Goal: Task Accomplishment & Management: Manage account settings

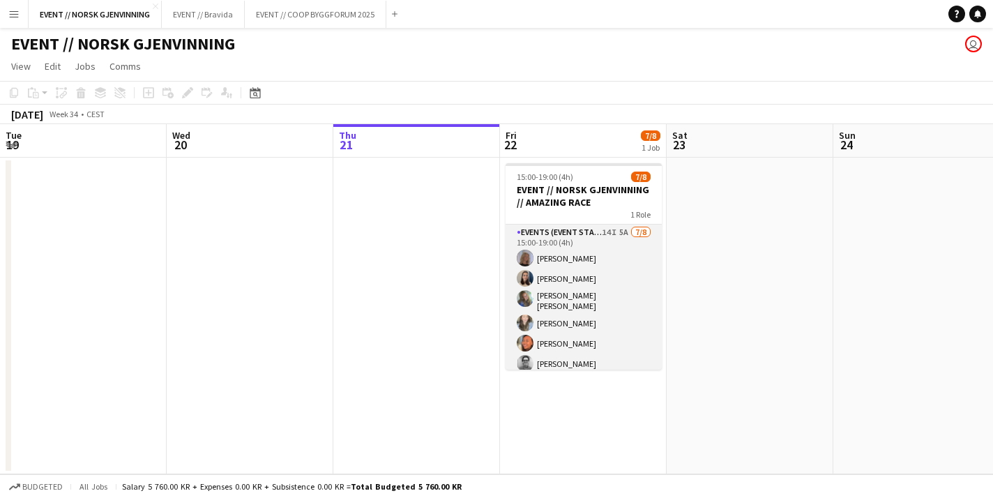
scroll to position [44, 0]
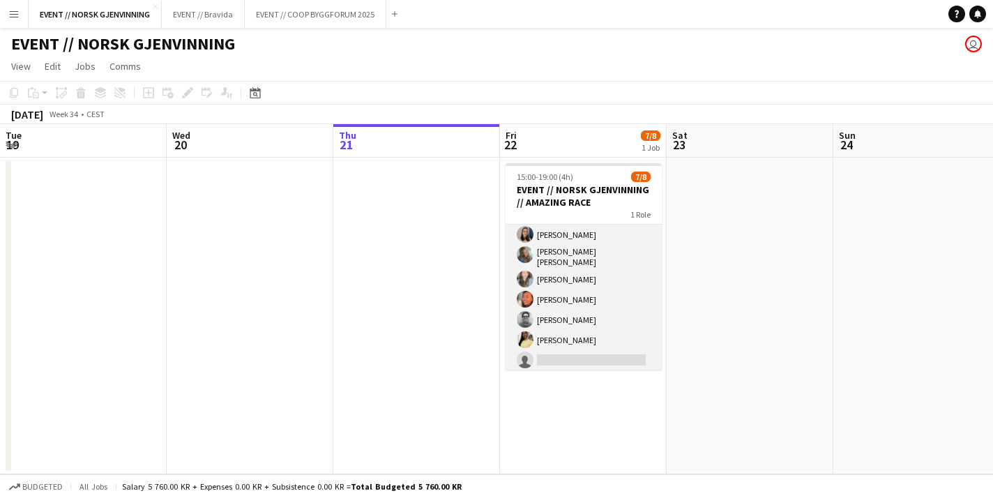
click at [581, 296] on app-card-role "Events (Event Staff) 14I 5A [DATE] 15:00-19:00 (4h) [PERSON_NAME] [PERSON_NAME]…" at bounding box center [583, 277] width 156 height 193
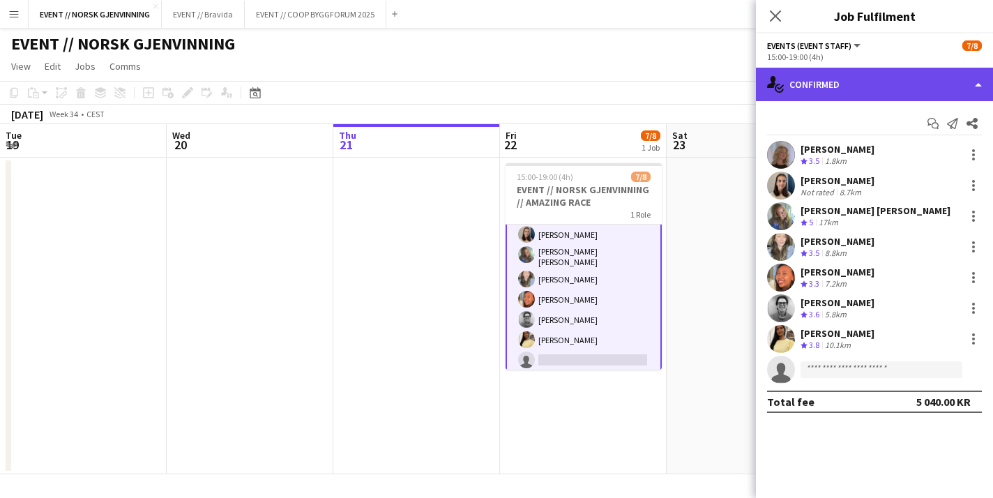
click at [867, 89] on div "single-neutral-actions-check-2 Confirmed" at bounding box center [874, 84] width 237 height 33
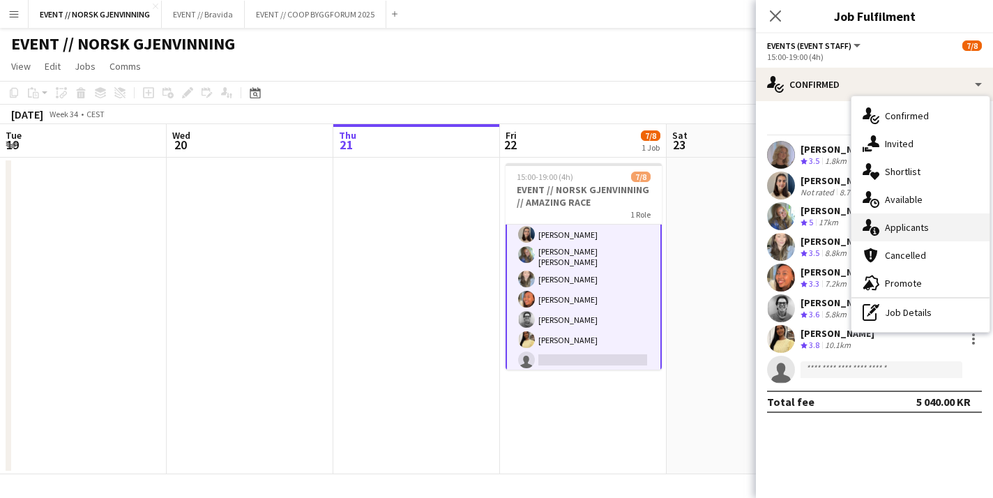
click at [899, 225] on div "single-neutral-actions-information Applicants" at bounding box center [920, 227] width 138 height 28
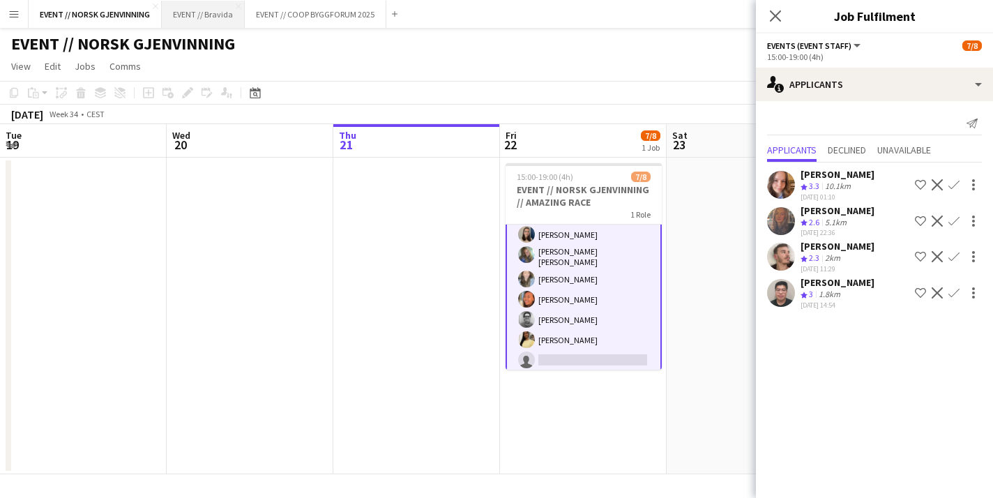
click at [195, 13] on button "EVENT // Bravida Close" at bounding box center [203, 14] width 83 height 27
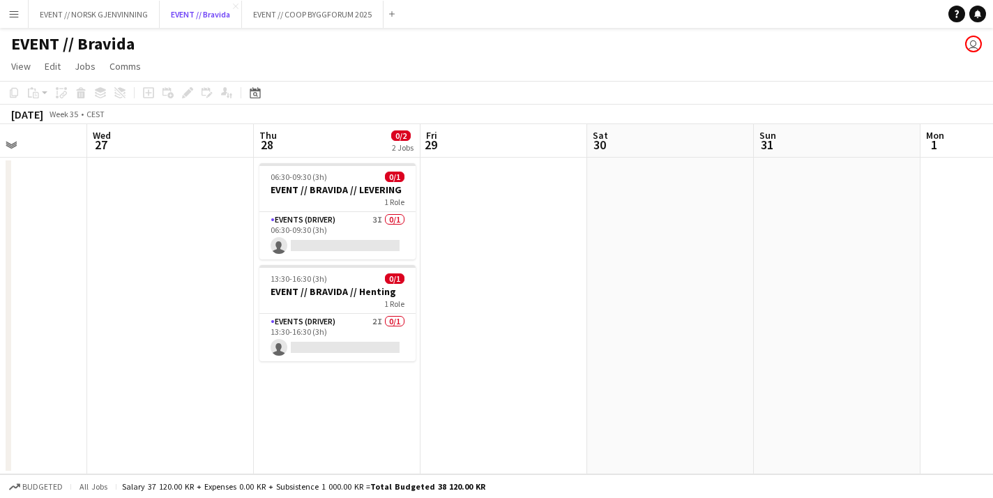
scroll to position [0, 497]
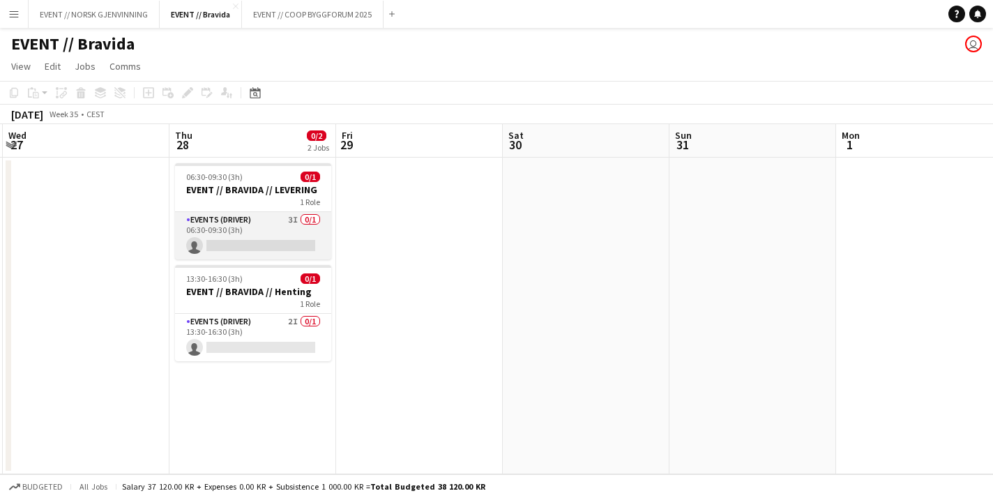
click at [271, 245] on app-card-role "Events (Driver) 3I 0/1 06:30-09:30 (3h) single-neutral-actions" at bounding box center [253, 235] width 156 height 47
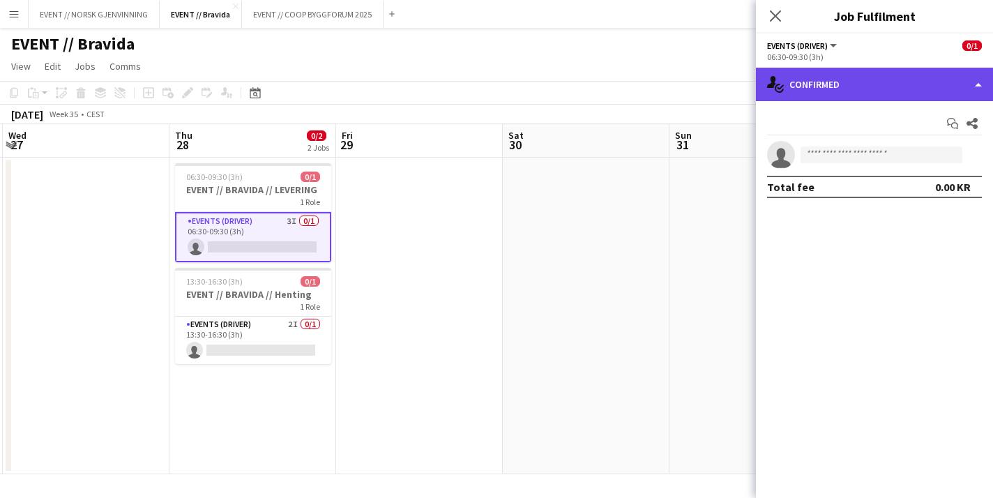
click at [889, 91] on div "single-neutral-actions-check-2 Confirmed" at bounding box center [874, 84] width 237 height 33
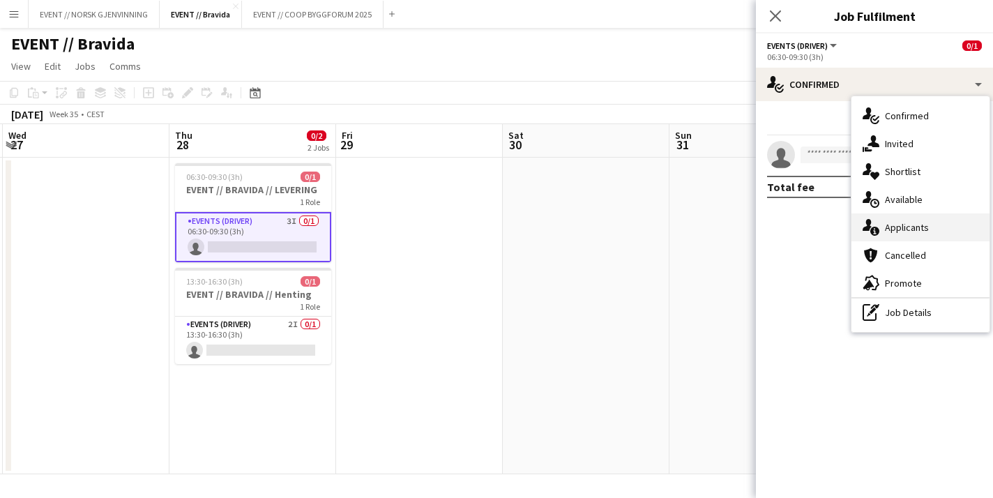
click at [904, 231] on div "single-neutral-actions-information Applicants" at bounding box center [920, 227] width 138 height 28
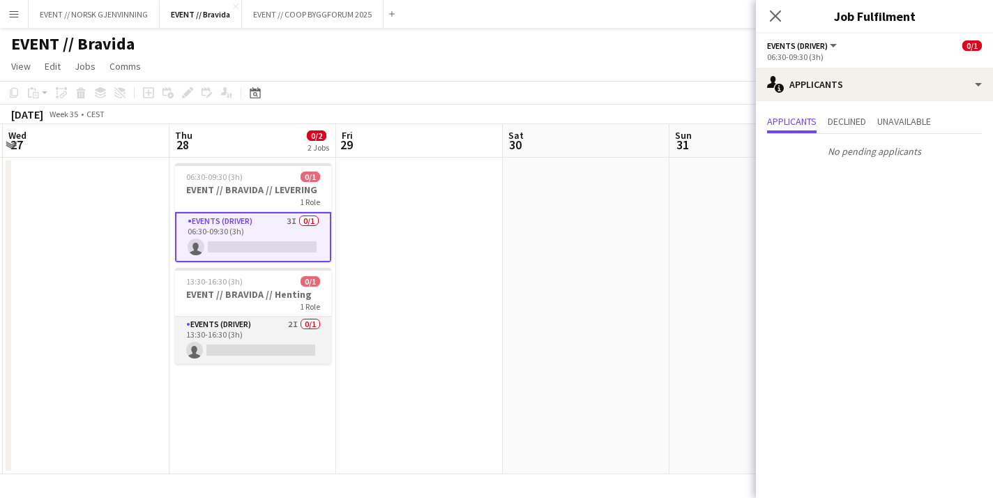
click at [287, 335] on app-card-role "Events (Driver) 2I 0/1 13:30-16:30 (3h) single-neutral-actions" at bounding box center [253, 340] width 156 height 47
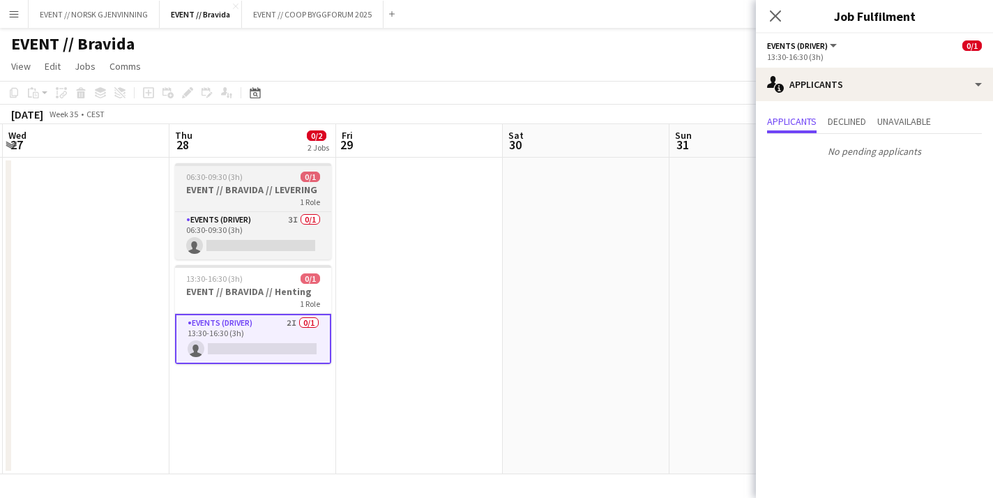
click at [294, 195] on h3 "EVENT // BRAVIDA // LEVERING" at bounding box center [253, 189] width 156 height 13
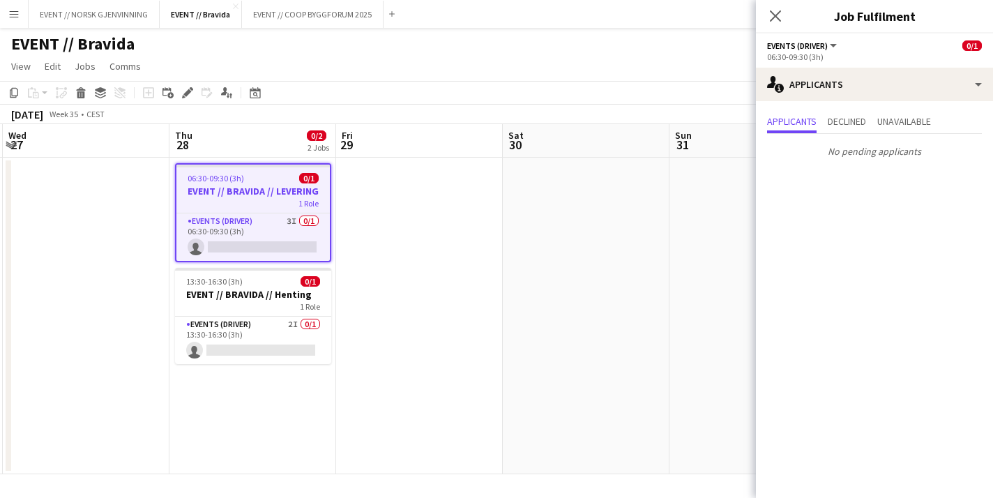
click at [198, 94] on div "Add job Add linked Job Edit Edit linked Job Applicants" at bounding box center [181, 92] width 107 height 17
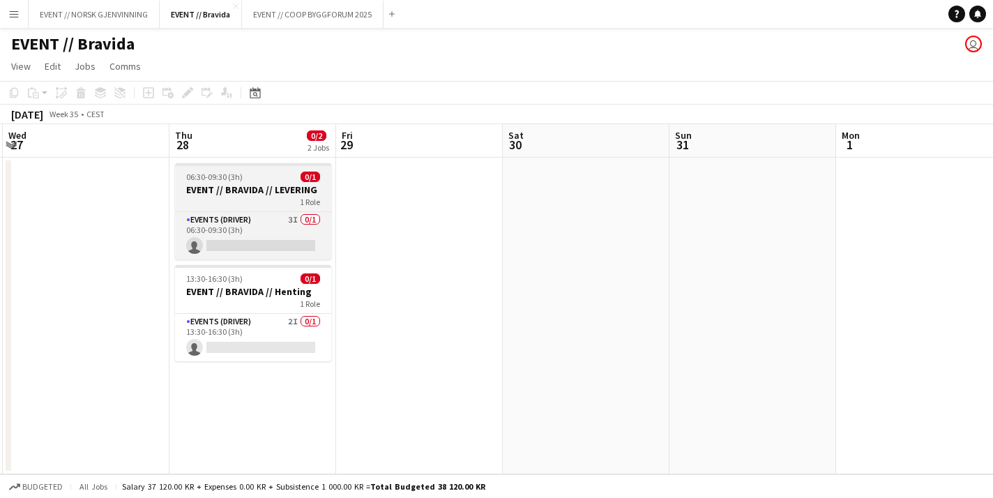
click at [214, 185] on h3 "EVENT // BRAVIDA // LEVERING" at bounding box center [253, 189] width 156 height 13
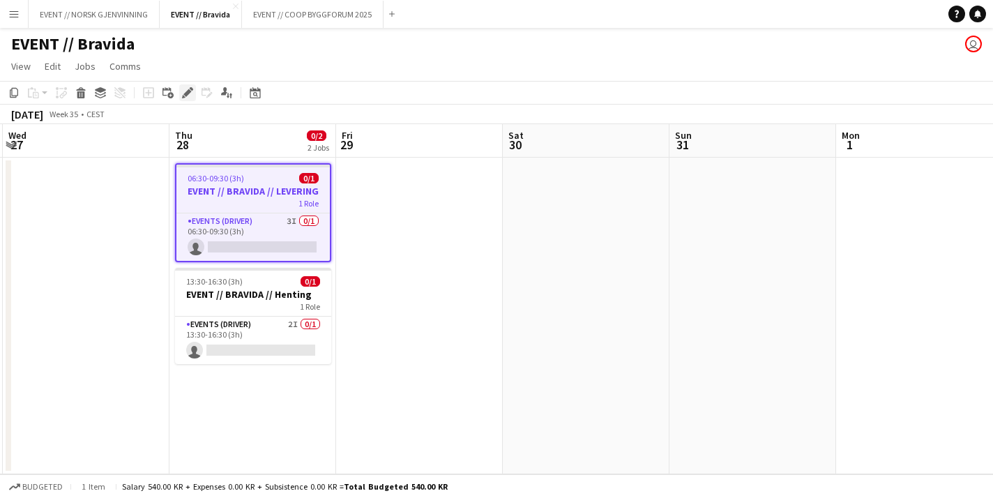
click at [185, 96] on icon at bounding box center [187, 93] width 8 height 8
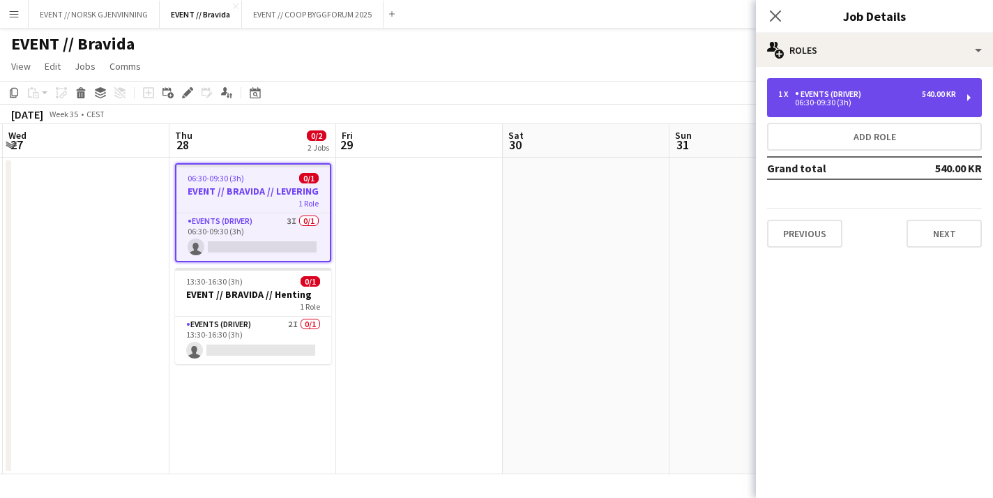
click at [813, 87] on div "1 x Events (Driver) 540.00 KR 06:30-09:30 (3h)" at bounding box center [874, 97] width 215 height 39
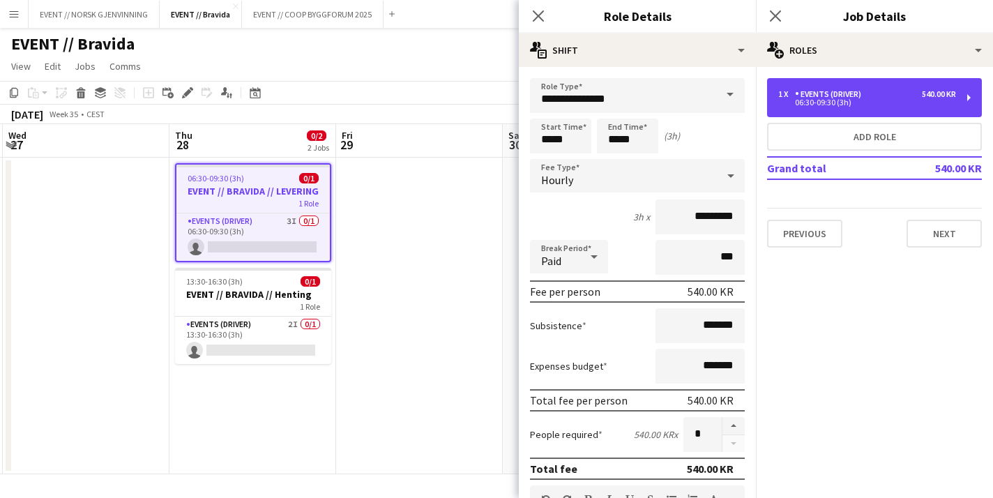
scroll to position [446, 0]
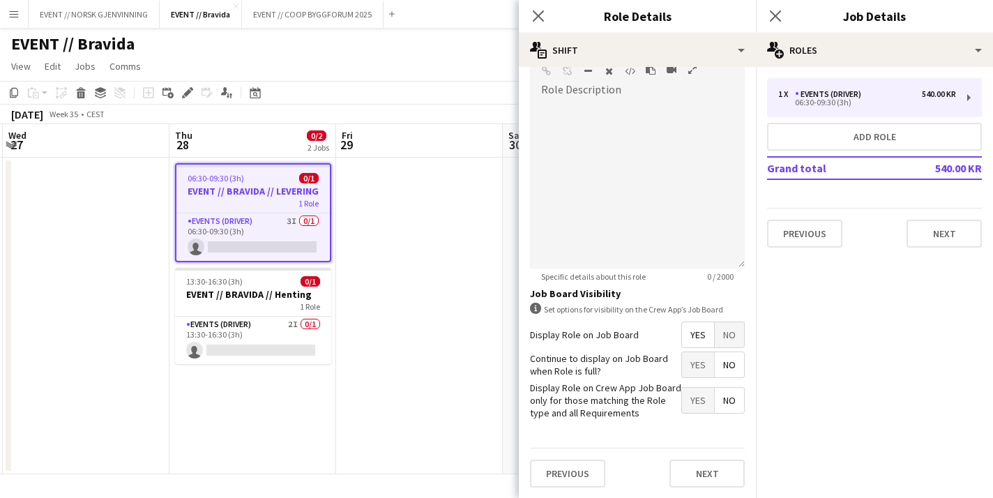
click at [407, 282] on app-date-cell at bounding box center [419, 316] width 167 height 317
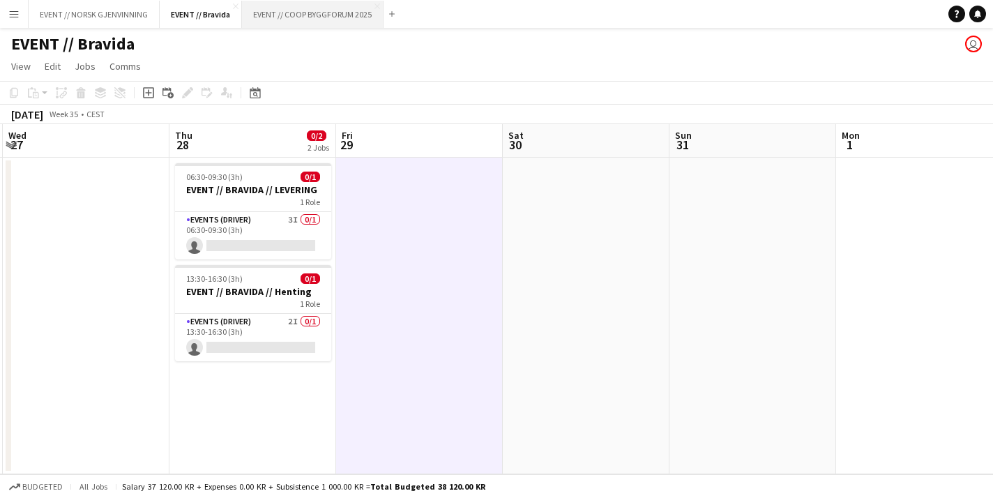
click at [330, 15] on button "EVENT // COOP BYGGFORUM 2025 Close" at bounding box center [313, 14] width 142 height 27
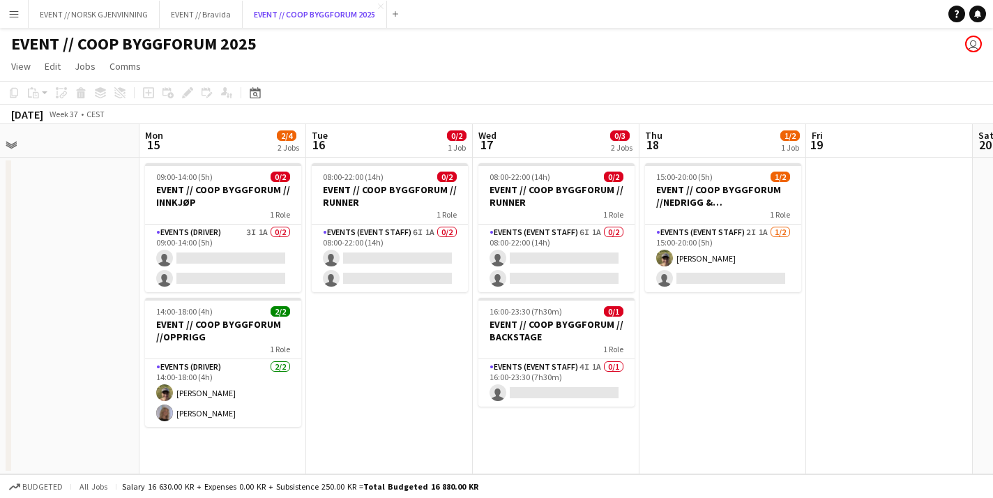
scroll to position [0, 540]
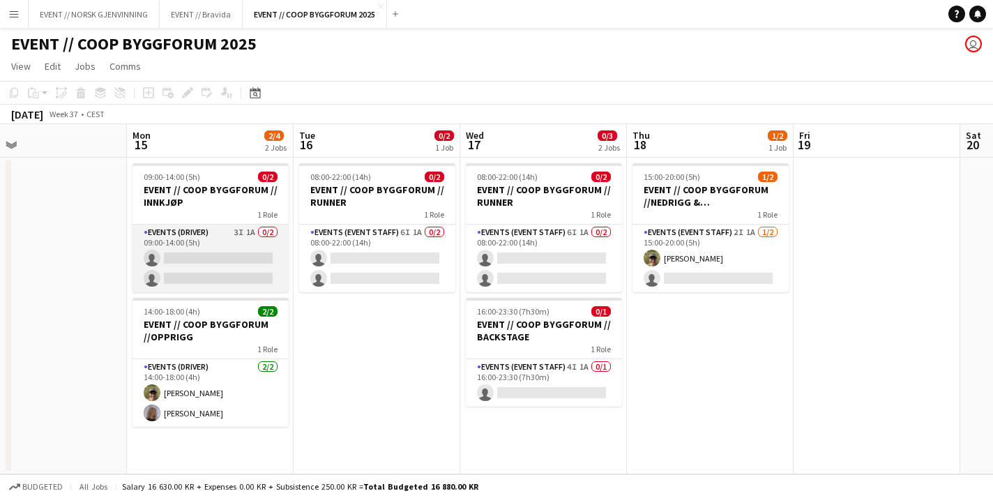
click at [185, 261] on app-card-role "Events (Driver) 3I 1A 0/2 09:00-14:00 (5h) single-neutral-actions single-neutra…" at bounding box center [210, 259] width 156 height 68
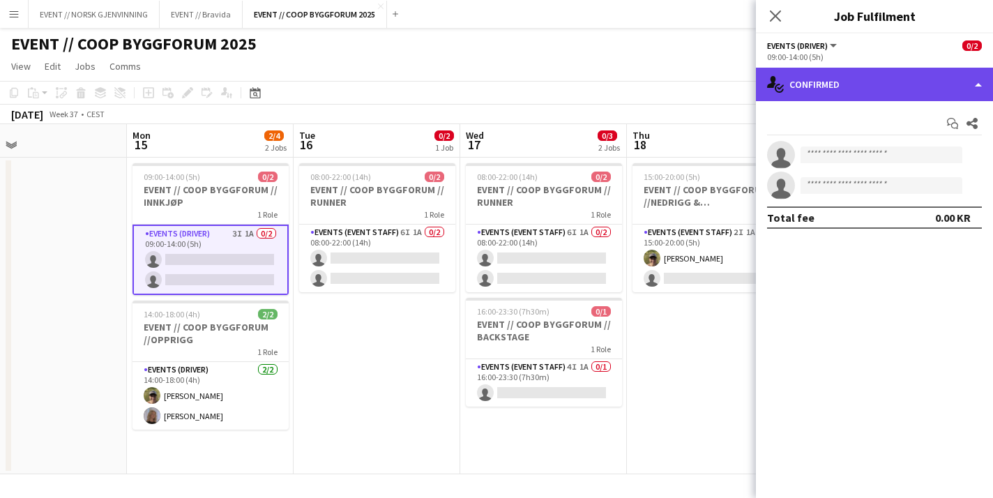
click at [899, 89] on div "single-neutral-actions-check-2 Confirmed" at bounding box center [874, 84] width 237 height 33
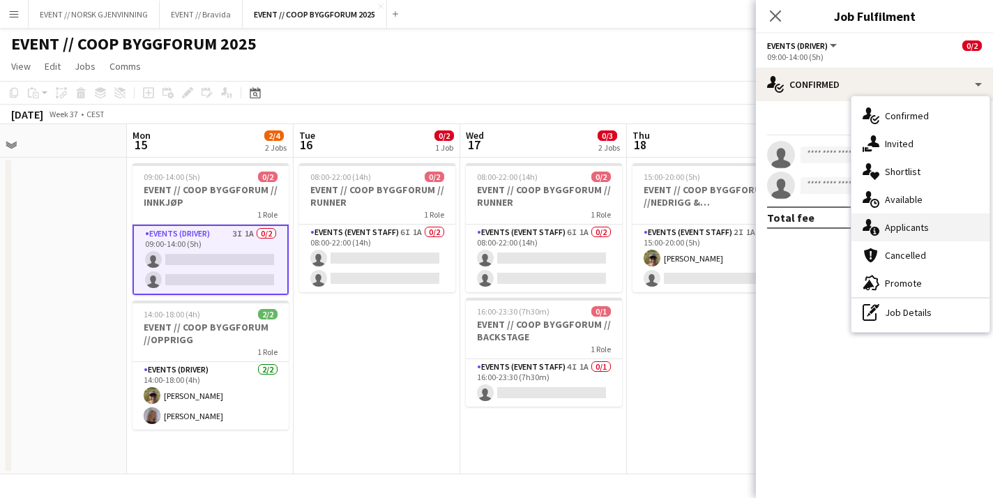
click at [902, 231] on div "single-neutral-actions-information Applicants" at bounding box center [920, 227] width 138 height 28
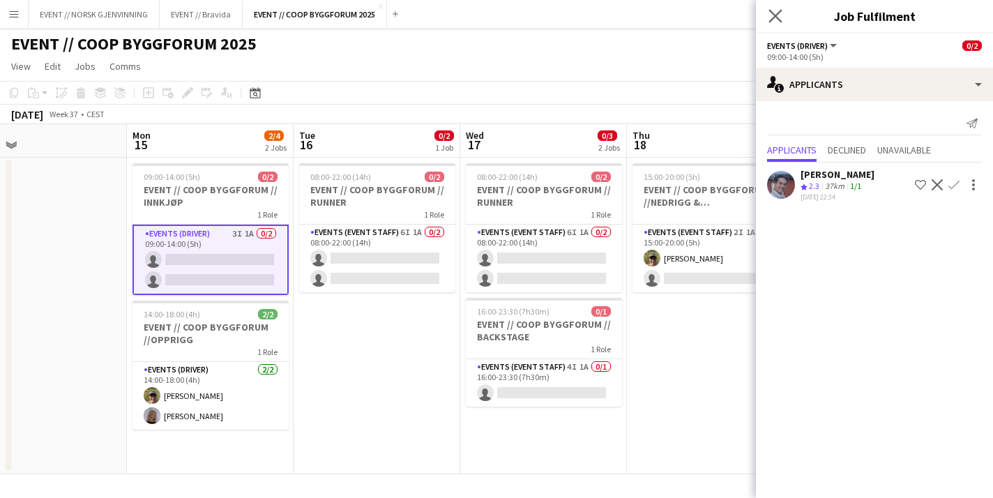
click at [783, 15] on app-icon "Close pop-in" at bounding box center [776, 16] width 20 height 20
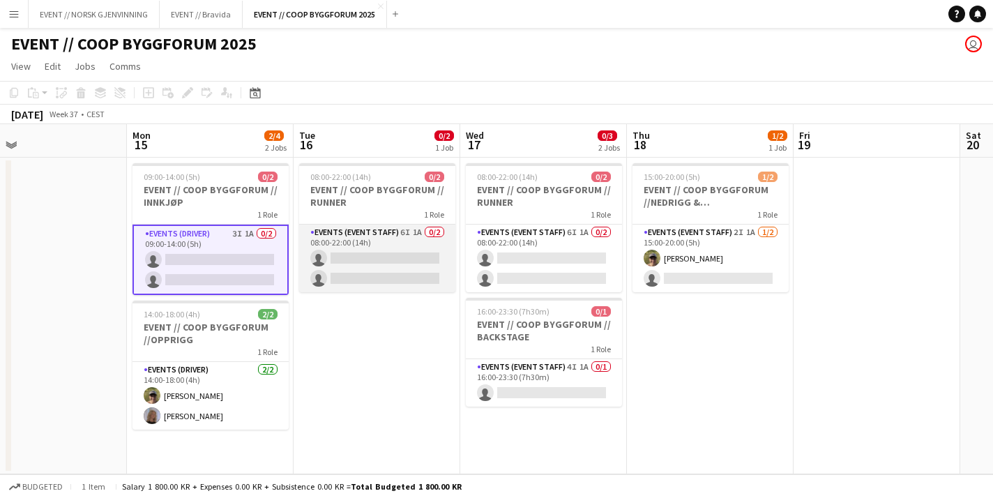
click at [413, 282] on app-card-role "Events (Event Staff) 6I 1A 0/2 08:00-22:00 (14h) single-neutral-actions single-…" at bounding box center [377, 259] width 156 height 68
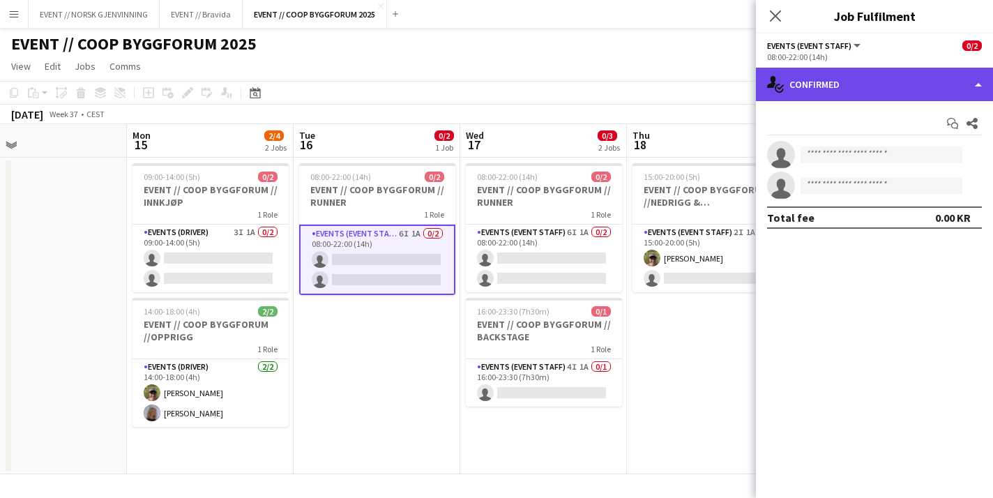
click at [849, 71] on div "single-neutral-actions-check-2 Confirmed" at bounding box center [874, 84] width 237 height 33
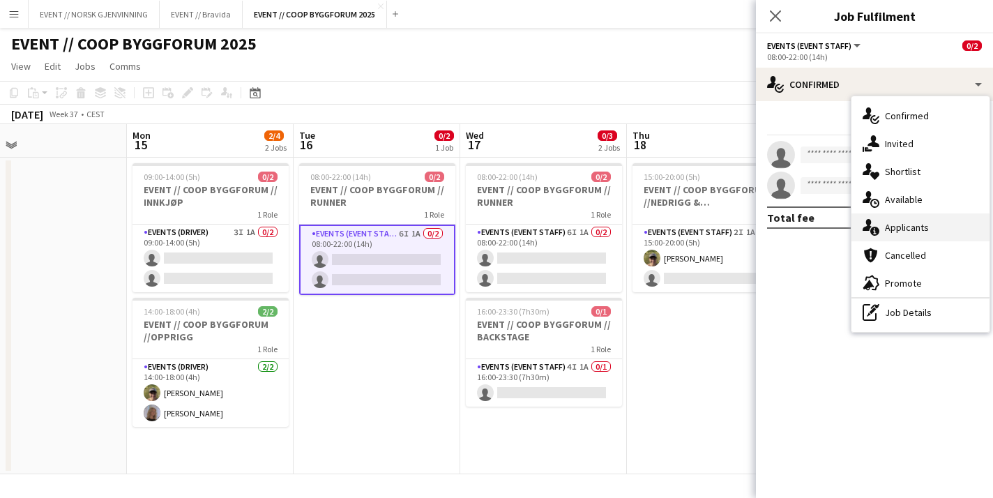
click at [912, 228] on div "single-neutral-actions-information Applicants" at bounding box center [920, 227] width 138 height 28
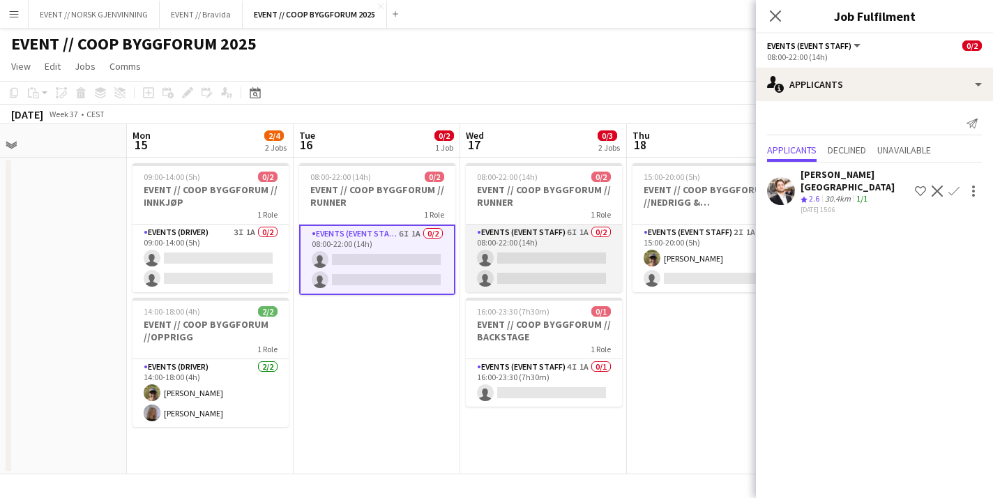
click at [542, 257] on app-card-role "Events (Event Staff) 6I 1A 0/2 08:00-22:00 (14h) single-neutral-actions single-…" at bounding box center [544, 259] width 156 height 68
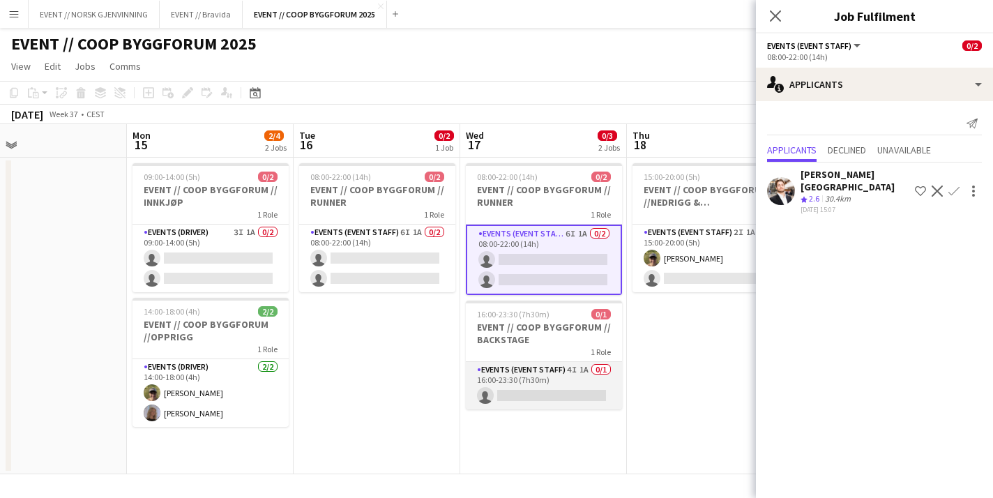
click at [545, 389] on app-card-role "Events (Event Staff) 4I 1A 0/1 16:00-23:30 (7h30m) single-neutral-actions" at bounding box center [544, 385] width 156 height 47
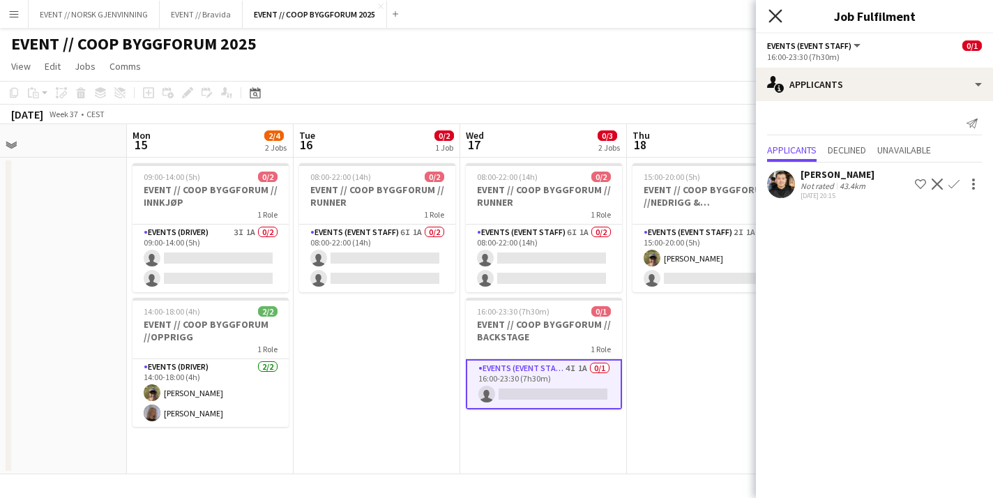
click at [777, 15] on icon "Close pop-in" at bounding box center [774, 15] width 13 height 13
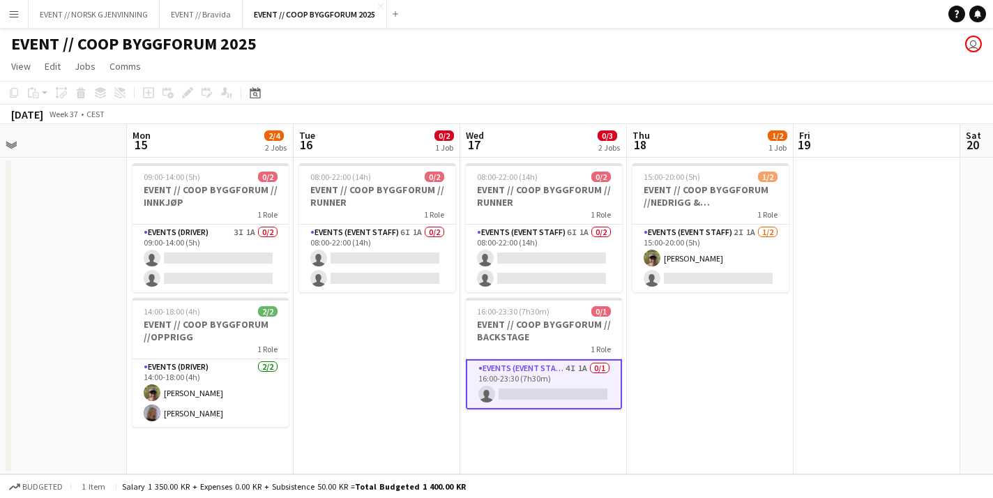
click at [715, 384] on app-date-cell "15:00-20:00 (5h) 1/2 EVENT // COOP BYGGFORUM //NEDRIGG & TILBAKELEVERING 1 Role…" at bounding box center [710, 316] width 167 height 317
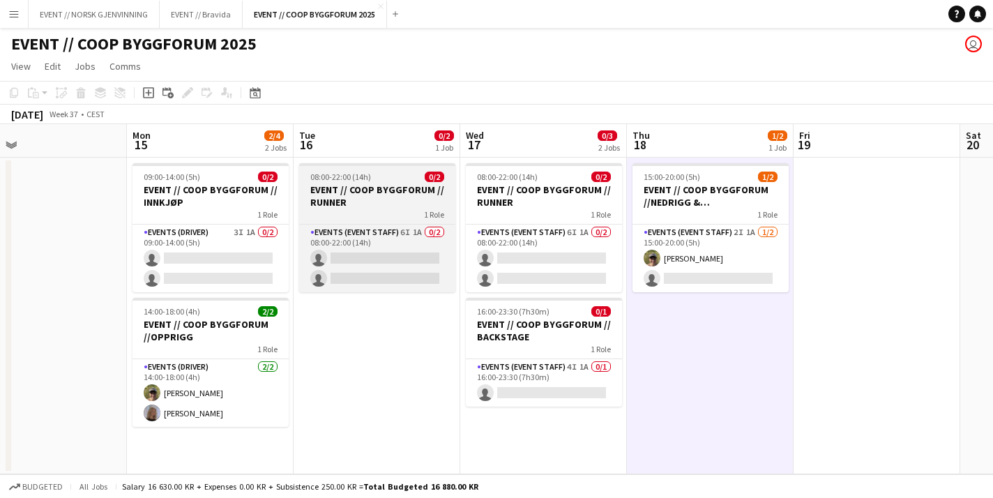
click at [370, 195] on h3 "EVENT // COOP BYGGFORUM // RUNNER" at bounding box center [377, 195] width 156 height 25
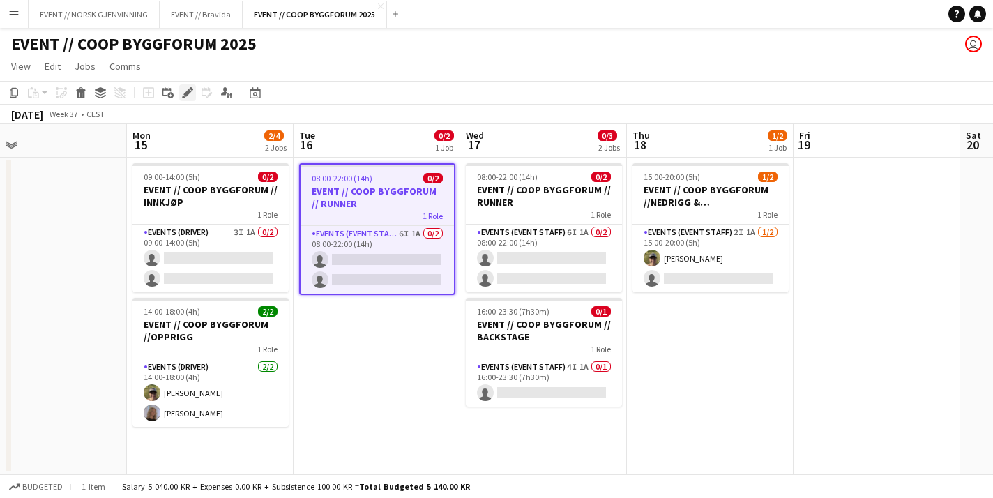
click at [188, 90] on icon at bounding box center [187, 93] width 8 height 8
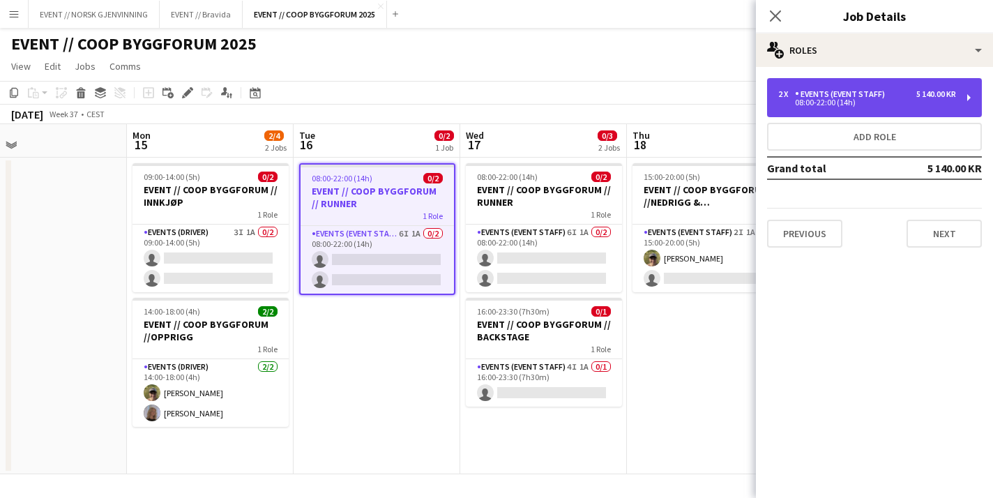
click at [811, 100] on div "08:00-22:00 (14h)" at bounding box center [867, 102] width 178 height 7
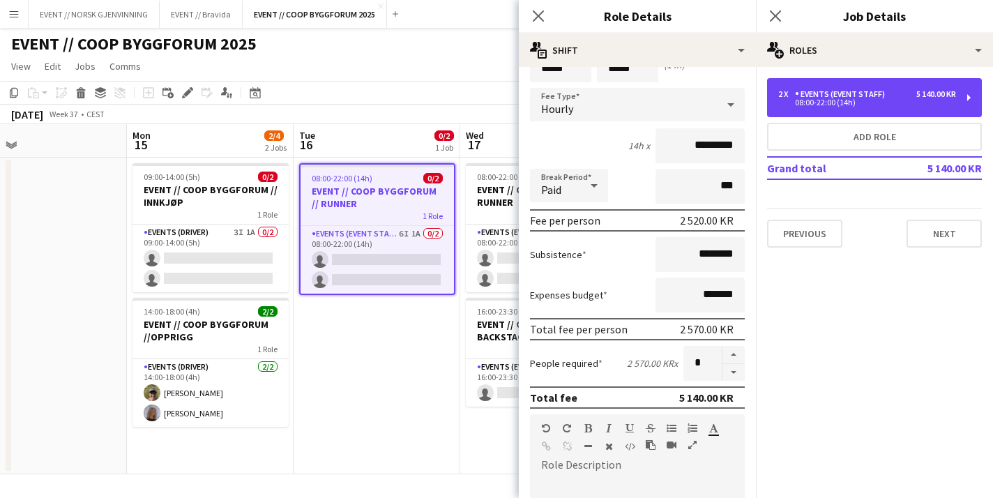
scroll to position [64, 0]
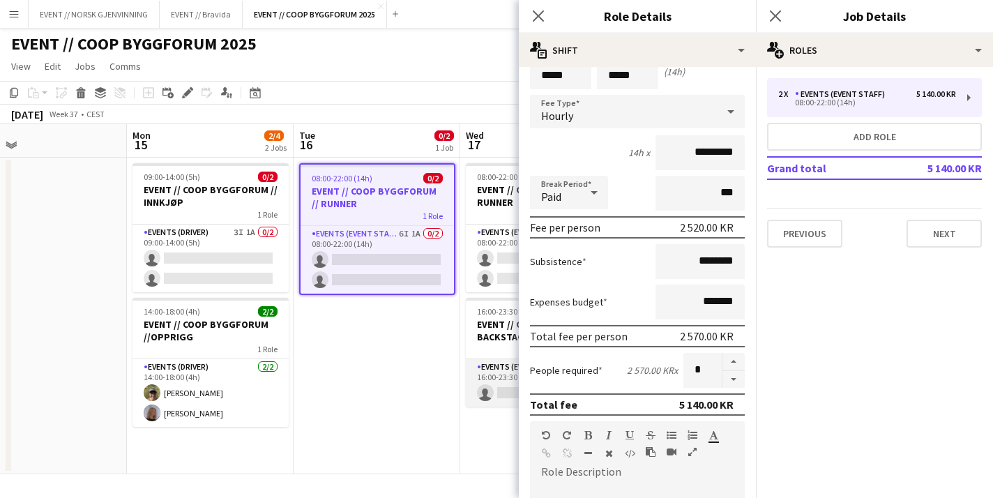
click at [501, 381] on app-card-role "Events (Event Staff) 4I 1A 0/1 16:00-23:30 (7h30m) single-neutral-actions" at bounding box center [544, 382] width 156 height 47
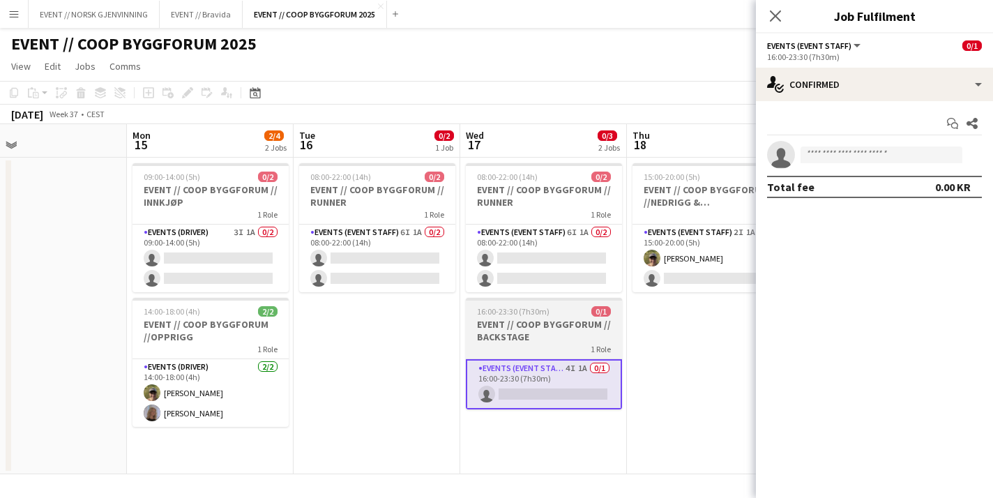
click at [512, 340] on h3 "EVENT // COOP BYGGFORUM // BACKSTAGE" at bounding box center [544, 330] width 156 height 25
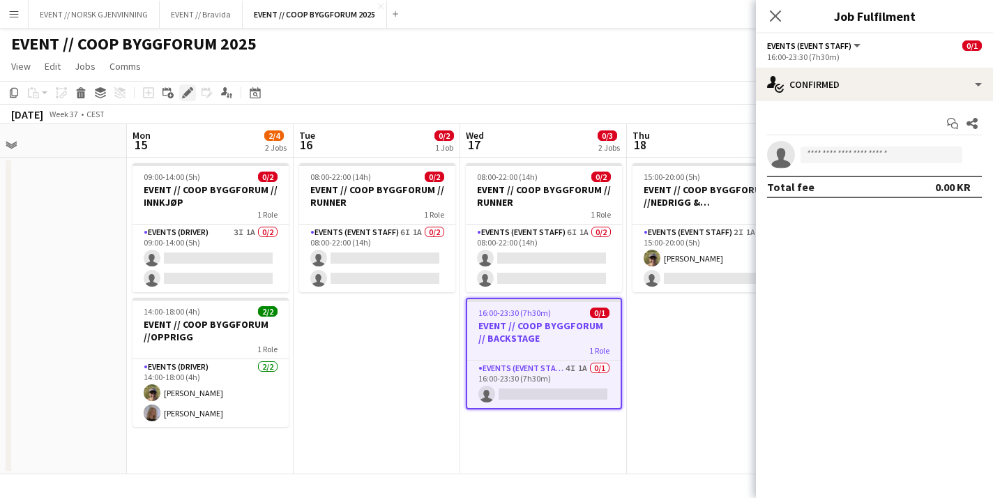
click at [188, 96] on icon "Edit" at bounding box center [187, 92] width 11 height 11
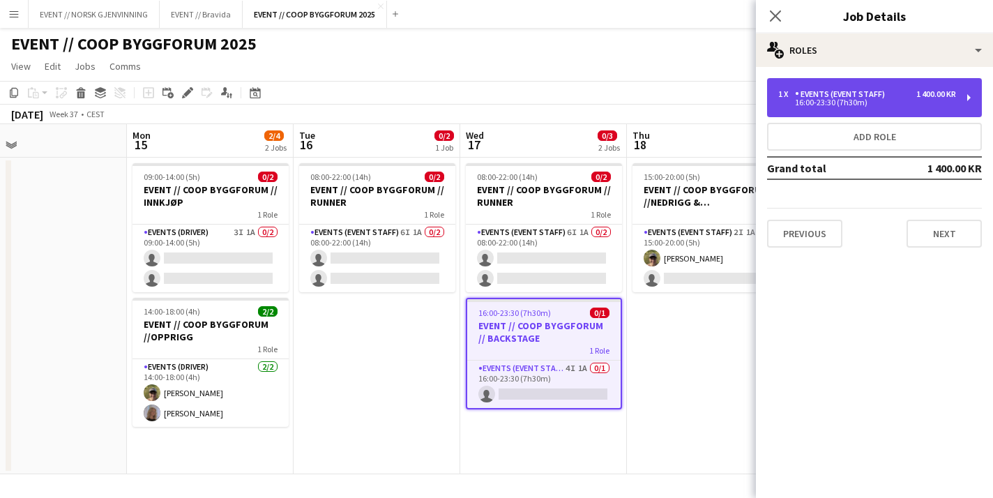
click at [822, 91] on div "Events (Event Staff)" at bounding box center [843, 94] width 96 height 10
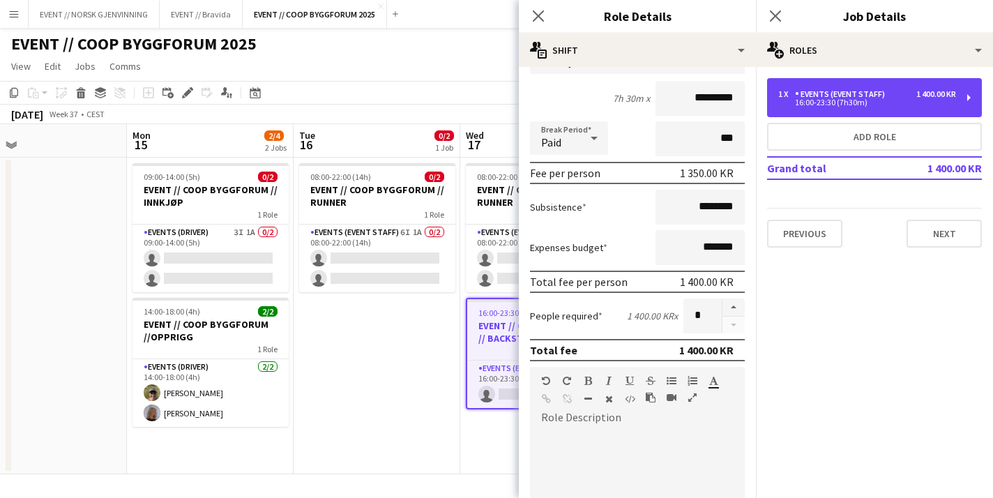
scroll to position [119, 0]
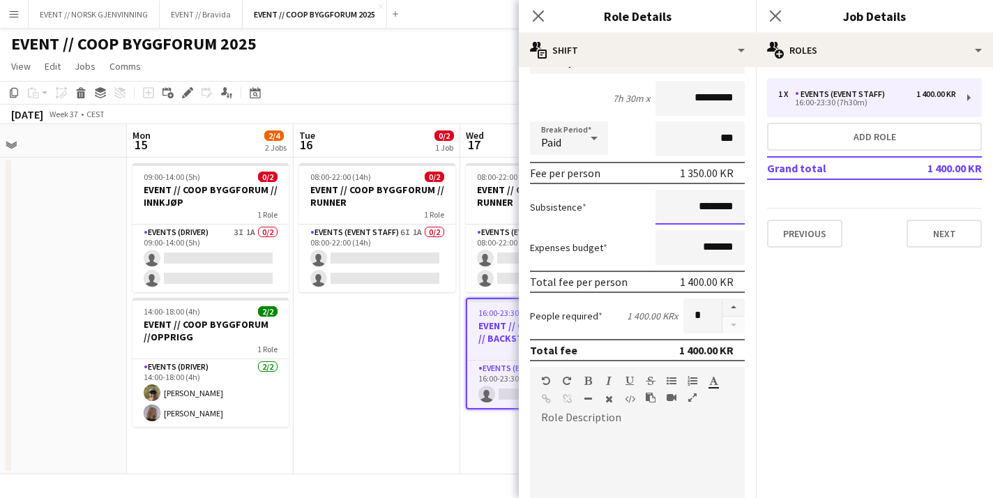
drag, startPoint x: 703, startPoint y: 206, endPoint x: 686, endPoint y: 206, distance: 17.4
click at [686, 206] on input "********" at bounding box center [699, 207] width 89 height 35
type input "****"
type input "******"
click at [448, 441] on app-date-cell "08:00-22:00 (14h) 0/2 EVENT // COOP BYGGFORUM // RUNNER 1 Role Events (Event St…" at bounding box center [377, 316] width 167 height 317
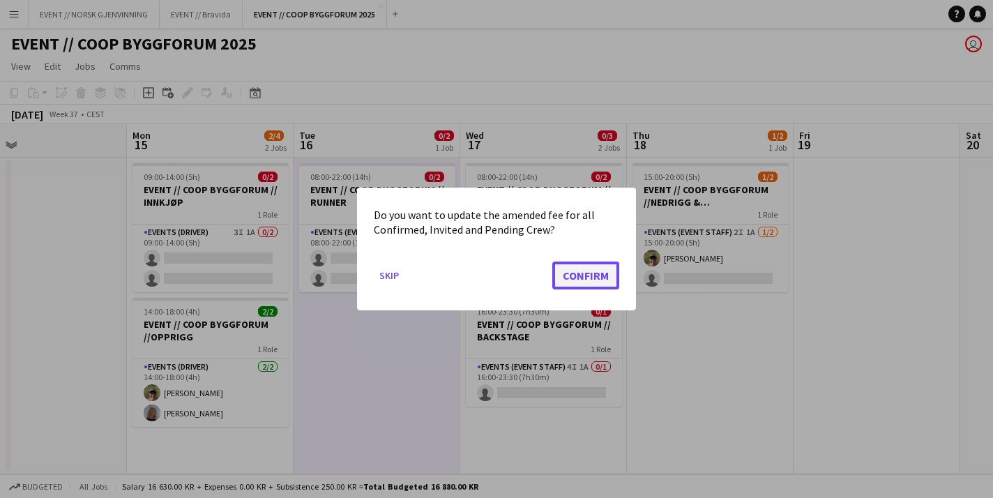
click at [607, 273] on button "Confirm" at bounding box center [585, 275] width 67 height 28
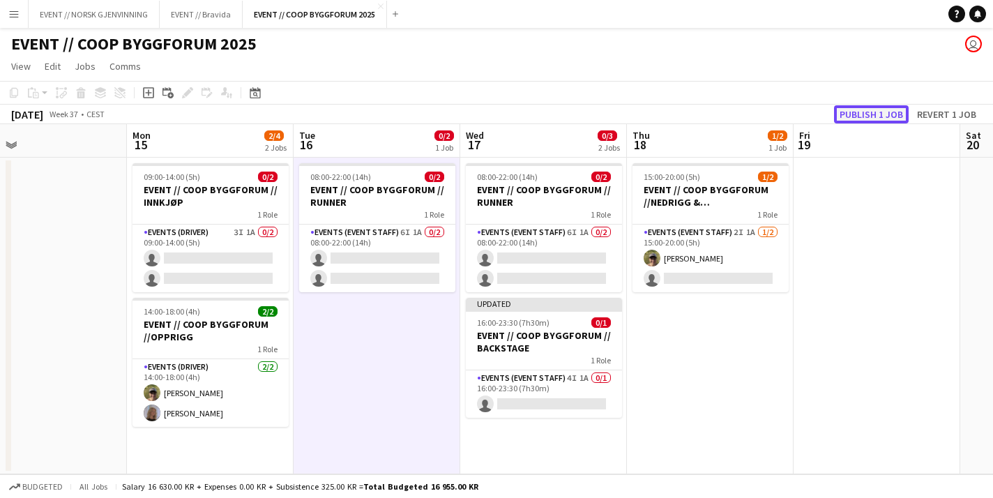
click at [885, 110] on button "Publish 1 job" at bounding box center [871, 114] width 75 height 18
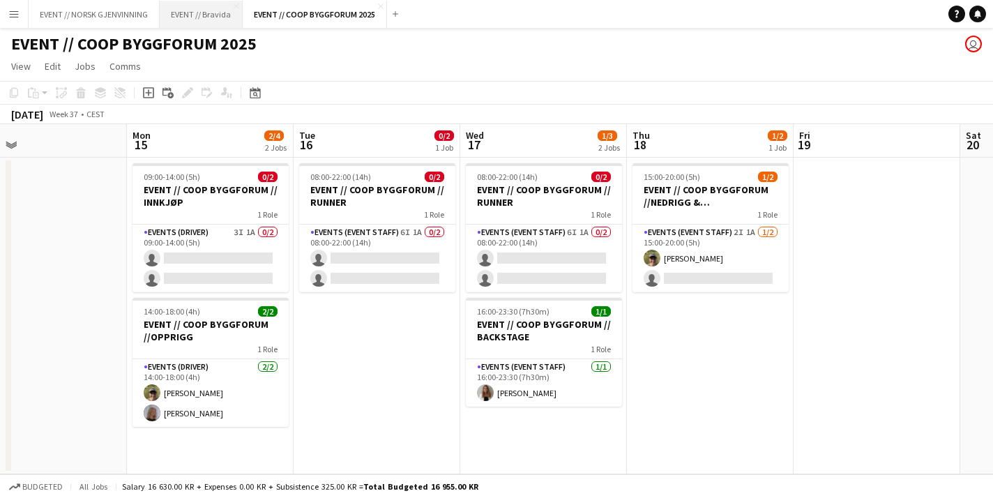
click at [197, 22] on button "EVENT // Bravida Close" at bounding box center [201, 14] width 83 height 27
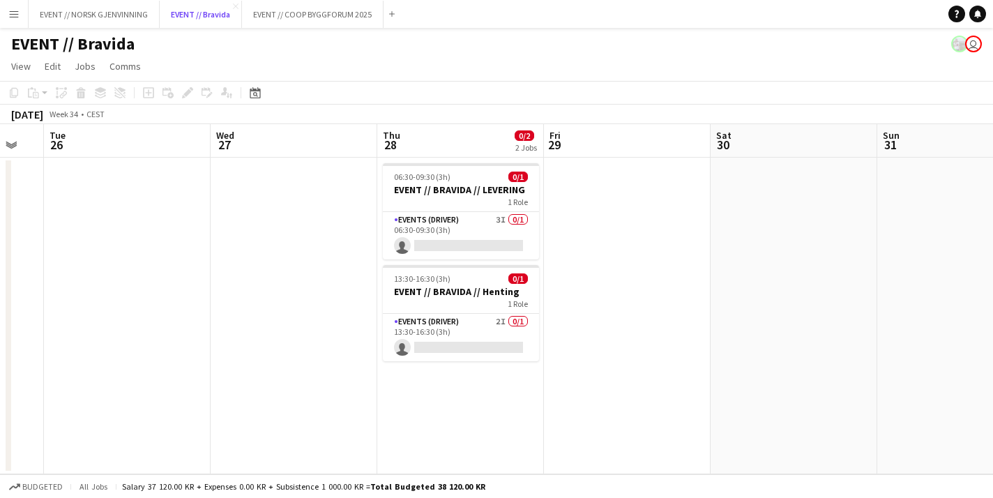
scroll to position [0, 490]
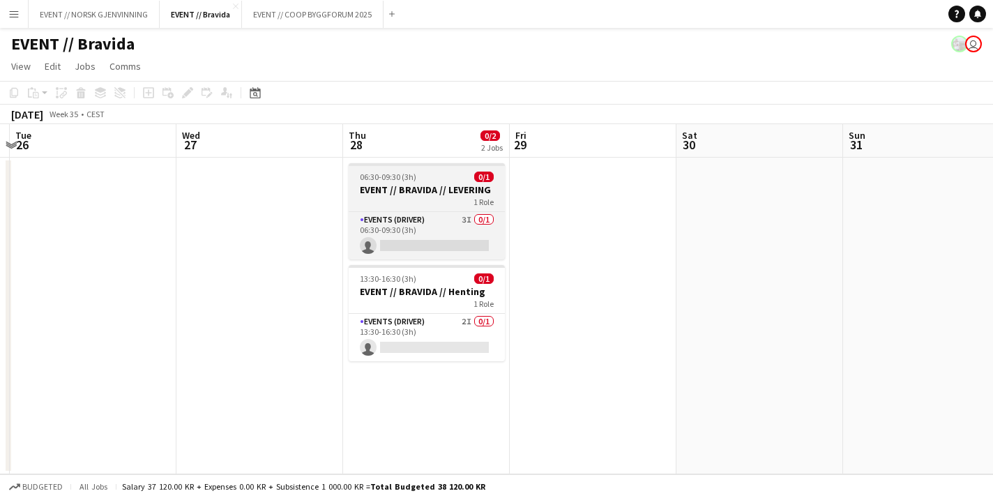
click at [452, 180] on div "06:30-09:30 (3h) 0/1" at bounding box center [427, 177] width 156 height 10
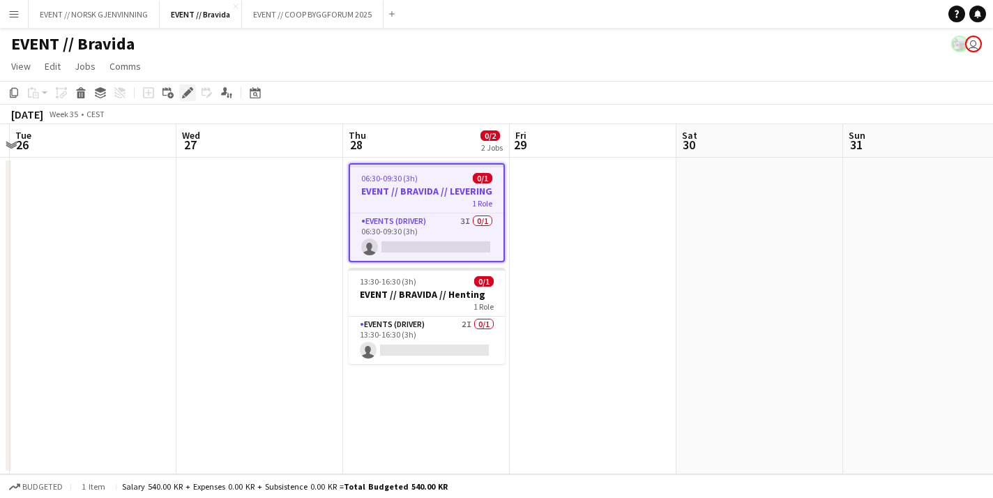
click at [184, 90] on icon "Edit" at bounding box center [187, 92] width 11 height 11
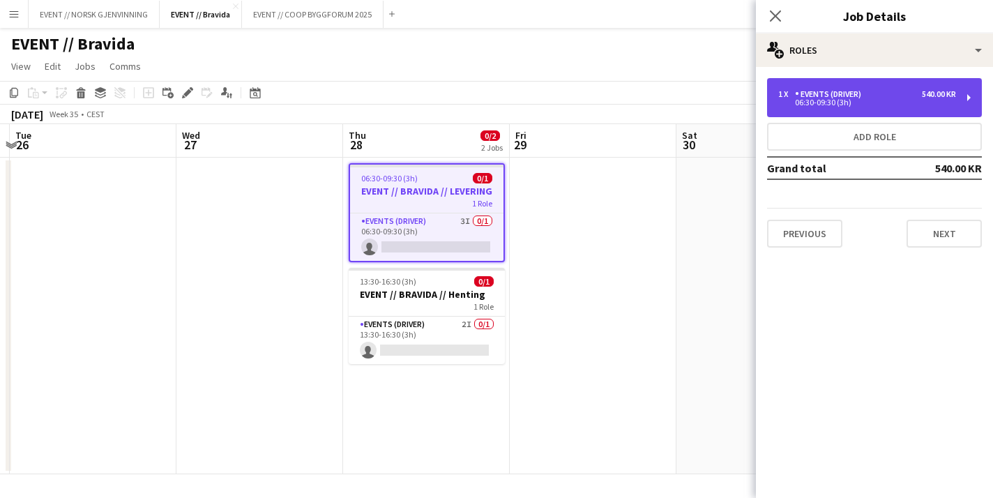
click at [842, 79] on div "1 x Events (Driver) 540.00 KR 06:30-09:30 (3h)" at bounding box center [874, 97] width 215 height 39
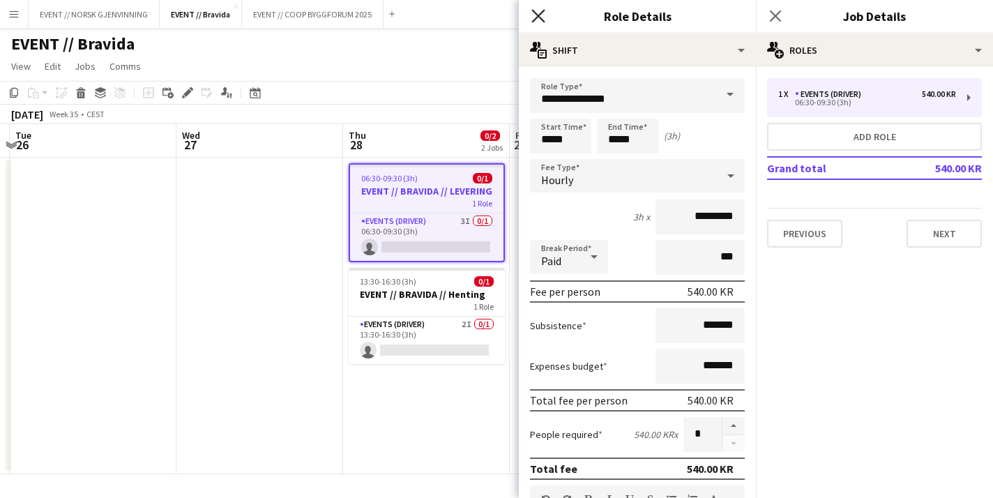
click at [540, 13] on icon at bounding box center [537, 15] width 13 height 13
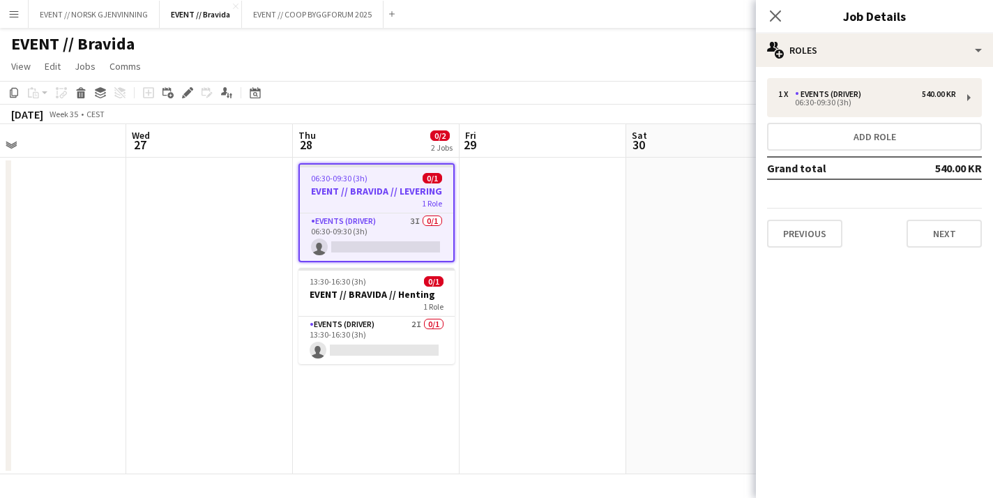
drag, startPoint x: 436, startPoint y: 192, endPoint x: 416, endPoint y: 192, distance: 20.9
click at [416, 192] on app-calendar-viewport "Sun 24 Mon 25 Tue 26 Wed 27 Thu 28 0/2 2 Jobs Fri 29 Sat 30 Sun 31 Mon 1 Tue 2 …" at bounding box center [496, 299] width 993 height 350
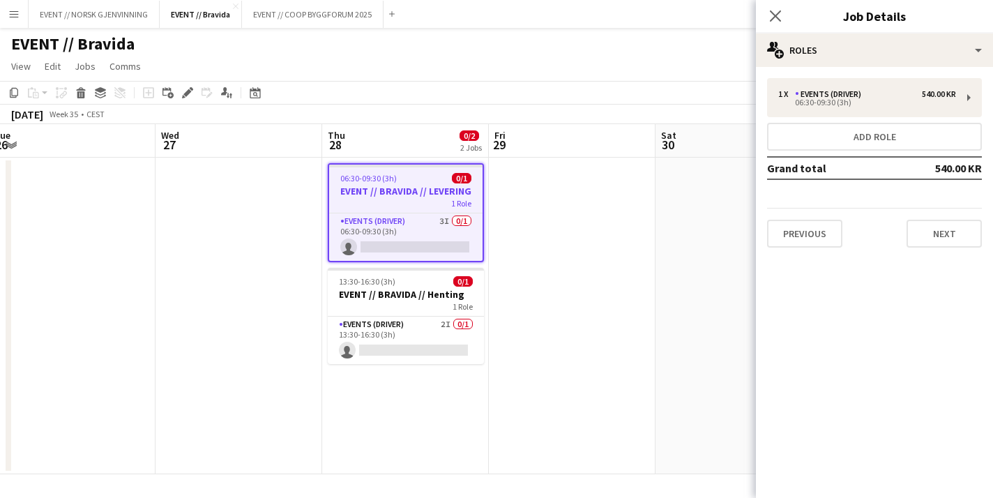
click at [248, 185] on app-date-cell at bounding box center [238, 316] width 167 height 317
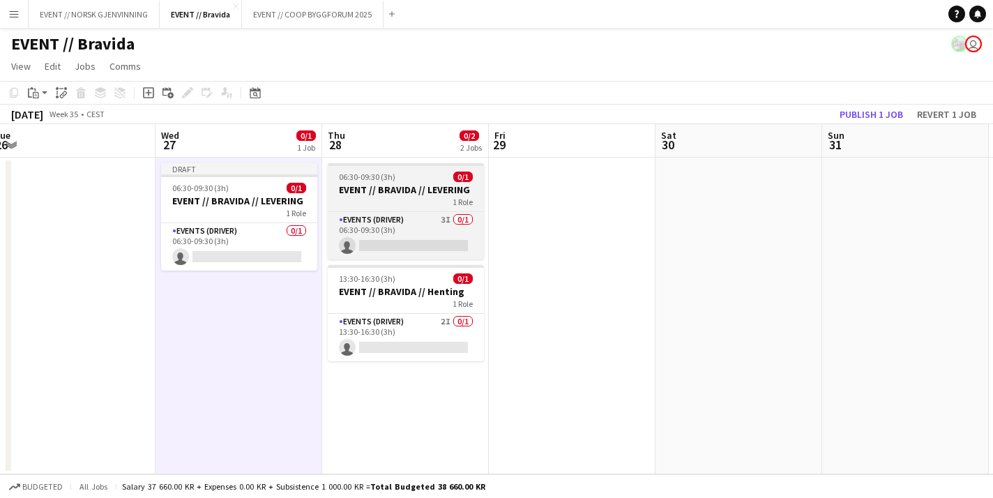
click at [418, 177] on div "06:30-09:30 (3h) 0/1" at bounding box center [406, 177] width 156 height 10
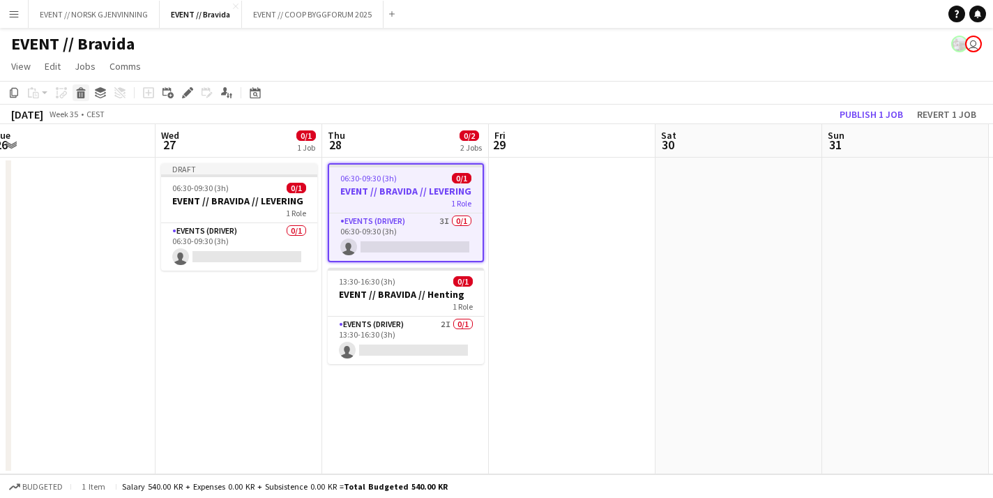
click at [83, 91] on icon at bounding box center [81, 94] width 8 height 7
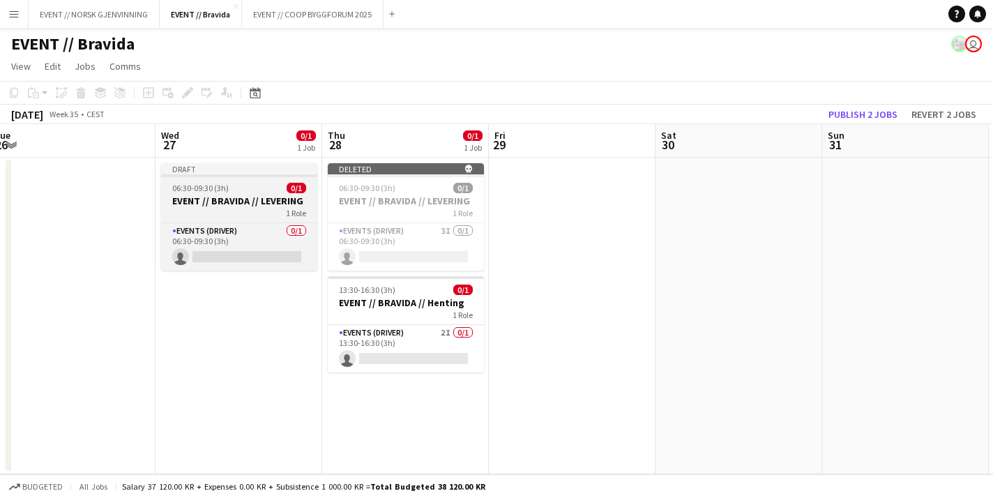
click at [225, 196] on h3 "EVENT // BRAVIDA // LEVERING" at bounding box center [239, 201] width 156 height 13
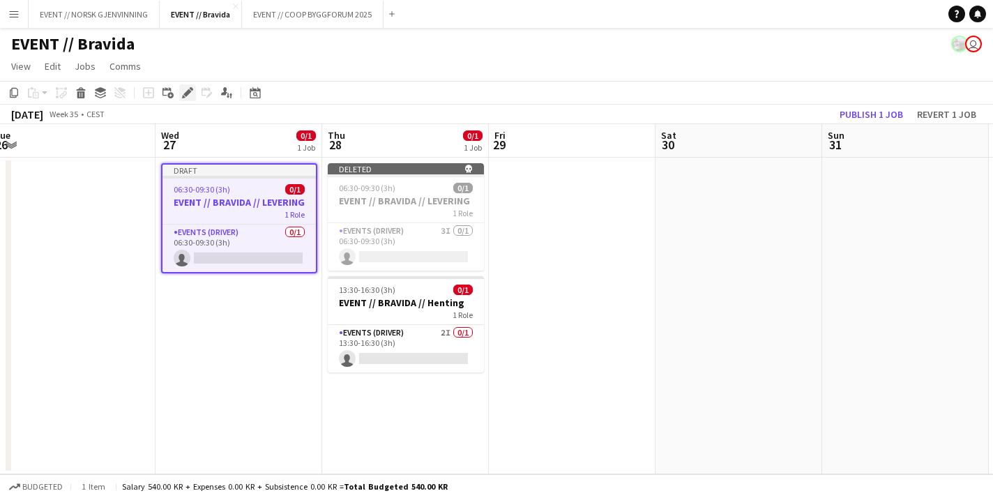
click at [186, 91] on icon "Edit" at bounding box center [187, 92] width 11 height 11
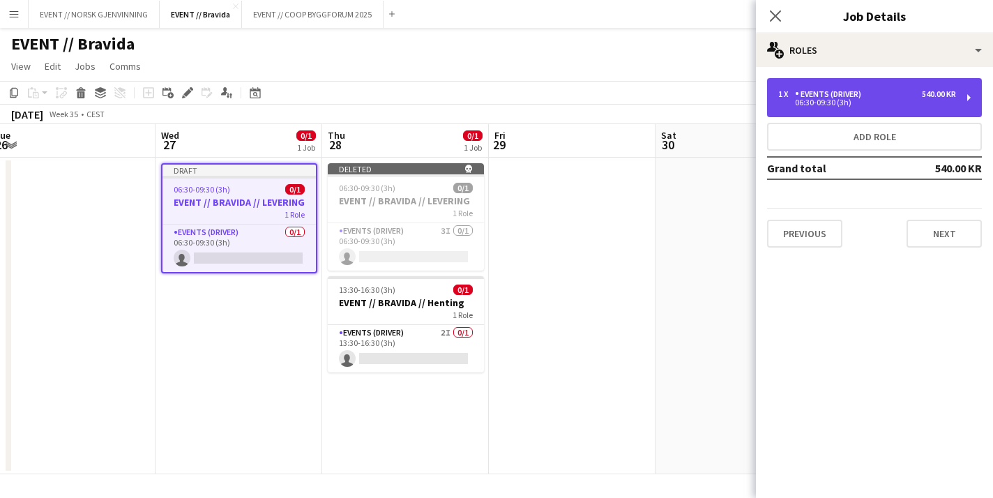
click at [844, 97] on div "Events (Driver)" at bounding box center [831, 94] width 72 height 10
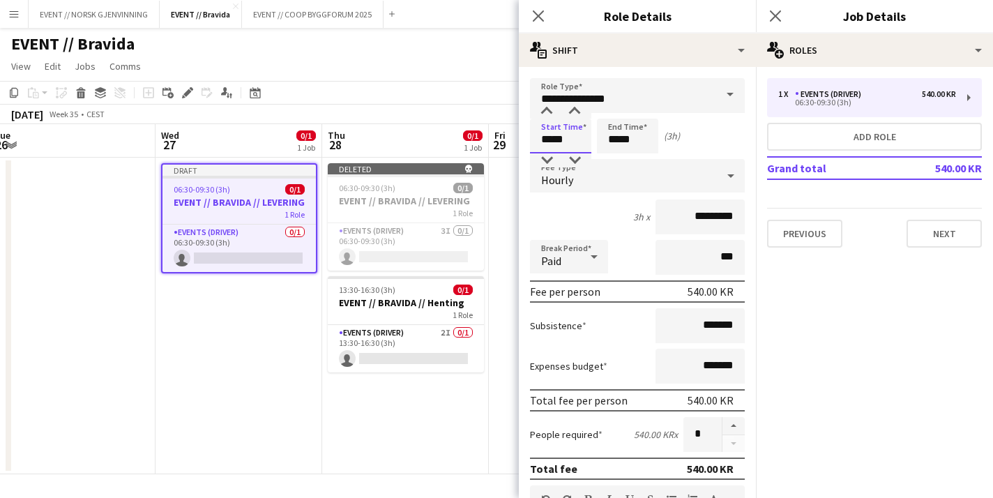
drag, startPoint x: 552, startPoint y: 140, endPoint x: 538, endPoint y: 140, distance: 13.9
click at [538, 140] on input "*****" at bounding box center [560, 136] width 61 height 35
type input "*****"
click at [616, 137] on input "*****" at bounding box center [627, 136] width 61 height 35
click at [614, 114] on div at bounding box center [614, 112] width 28 height 14
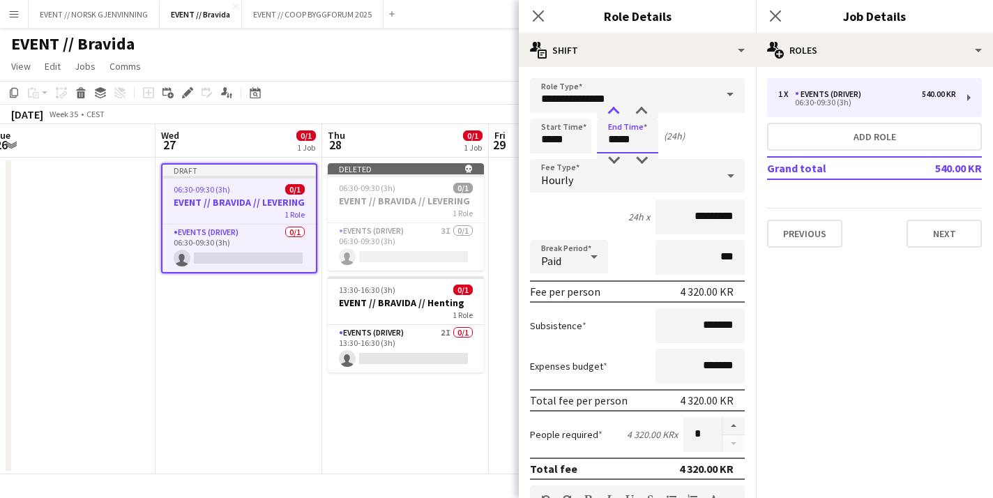
click at [614, 114] on div at bounding box center [614, 112] width 28 height 14
type input "*****"
click at [614, 114] on div at bounding box center [614, 112] width 28 height 14
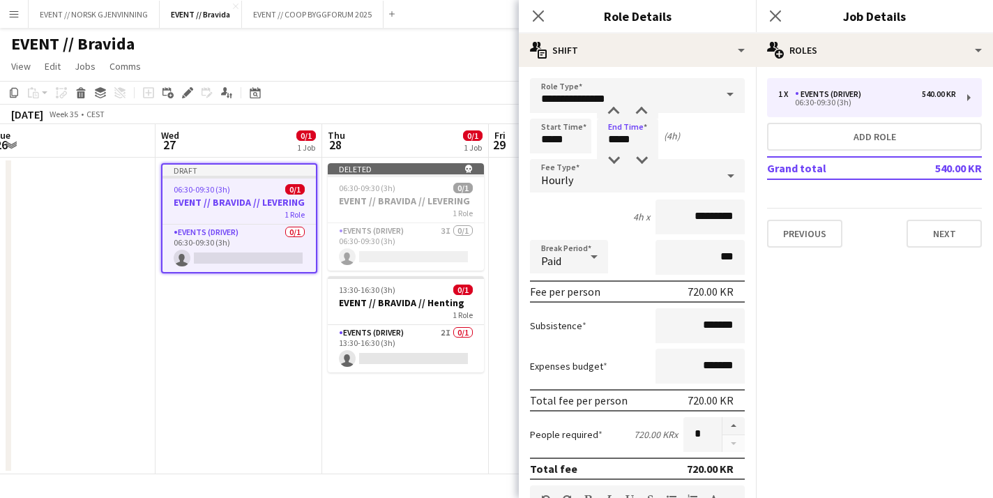
click at [465, 398] on app-date-cell "Deleted skull 06:30-09:30 (3h) 0/1 EVENT // BRAVIDA // [PERSON_NAME] 1 Role Eve…" at bounding box center [405, 316] width 167 height 317
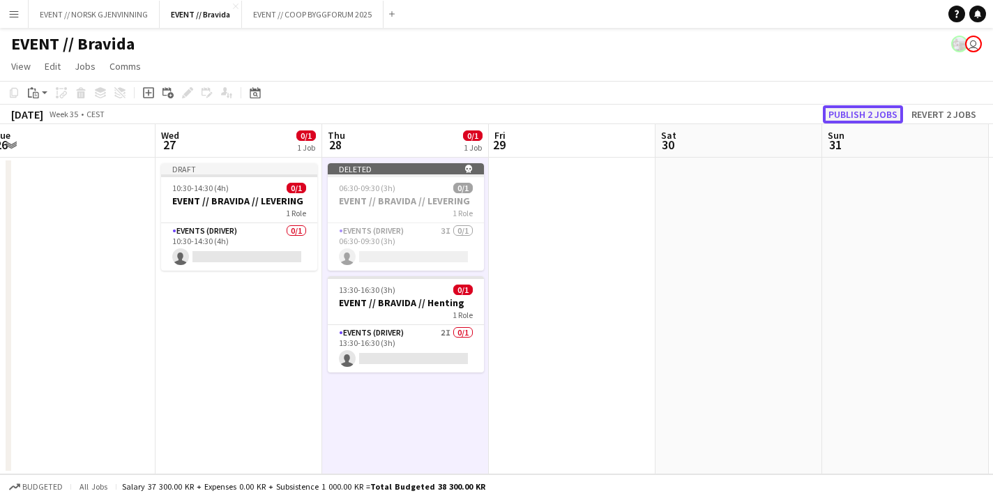
click at [853, 110] on button "Publish 2 jobs" at bounding box center [863, 114] width 80 height 18
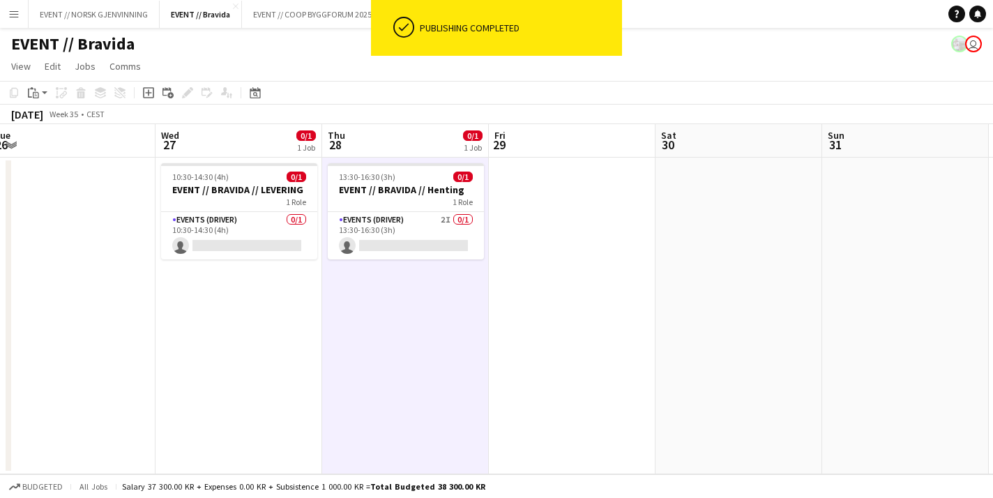
click at [253, 328] on app-date-cell "10:30-14:30 (4h) 0/1 EVENT // BRAVIDA // [PERSON_NAME] 1 Role Events (Driver) 0…" at bounding box center [238, 316] width 167 height 317
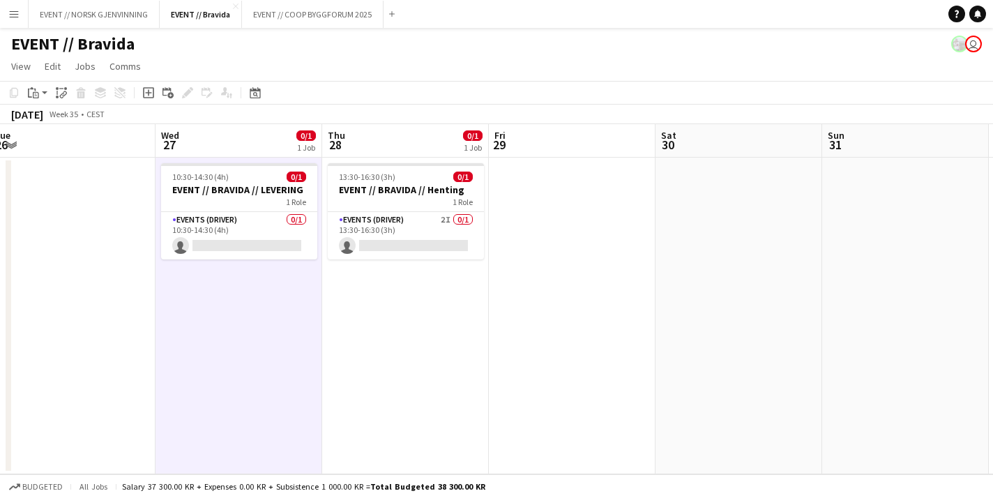
click at [252, 351] on app-date-cell "10:30-14:30 (4h) 0/1 EVENT // BRAVIDA // [PERSON_NAME] 1 Role Events (Driver) 0…" at bounding box center [238, 316] width 167 height 317
